Goal: Task Accomplishment & Management: Manage account settings

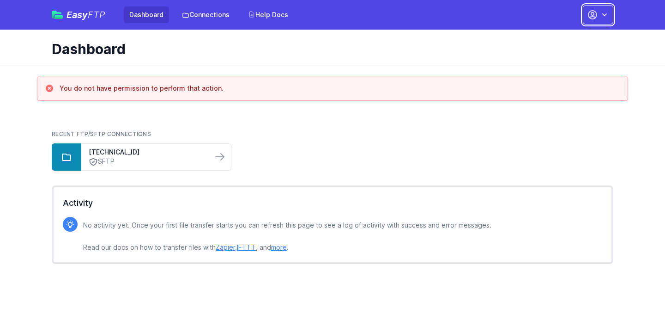
click at [596, 18] on icon "button" at bounding box center [592, 14] width 11 height 11
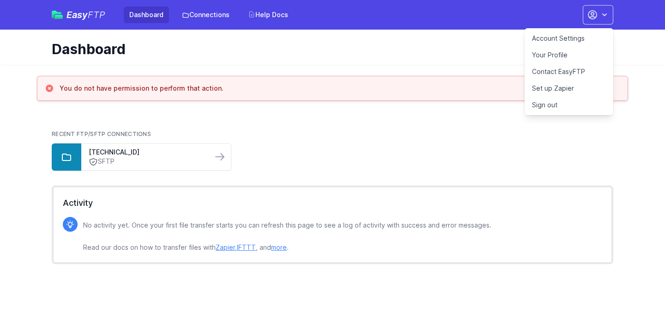
click at [554, 39] on link "Account Settings" at bounding box center [569, 38] width 89 height 17
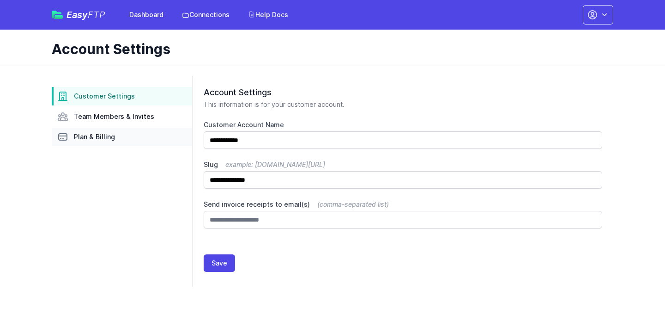
click at [115, 137] on link "Plan & Billing" at bounding box center [122, 137] width 140 height 18
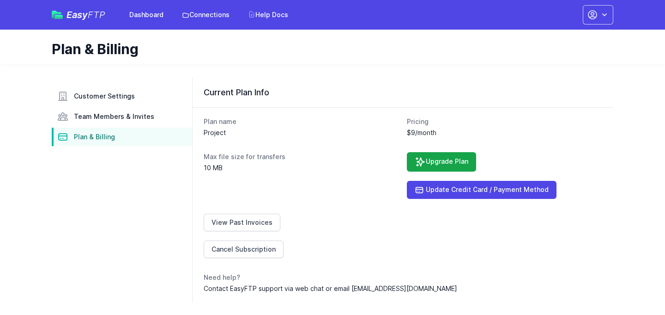
click at [416, 201] on dl "Plan name Project Pricing $9/month Max file size for transfers 10 MB Upgrade Pl…" at bounding box center [403, 205] width 399 height 176
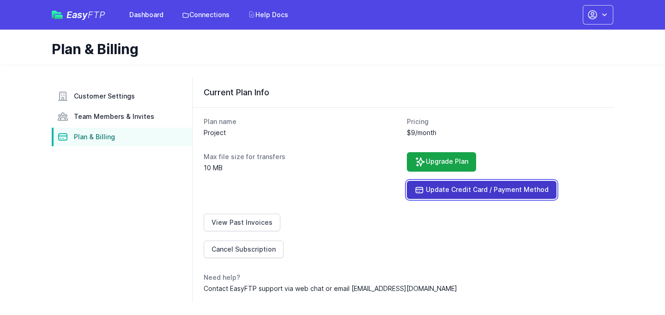
click at [431, 192] on link "Update Credit Card / Payment Method" at bounding box center [482, 190] width 150 height 18
